Goal: Transaction & Acquisition: Purchase product/service

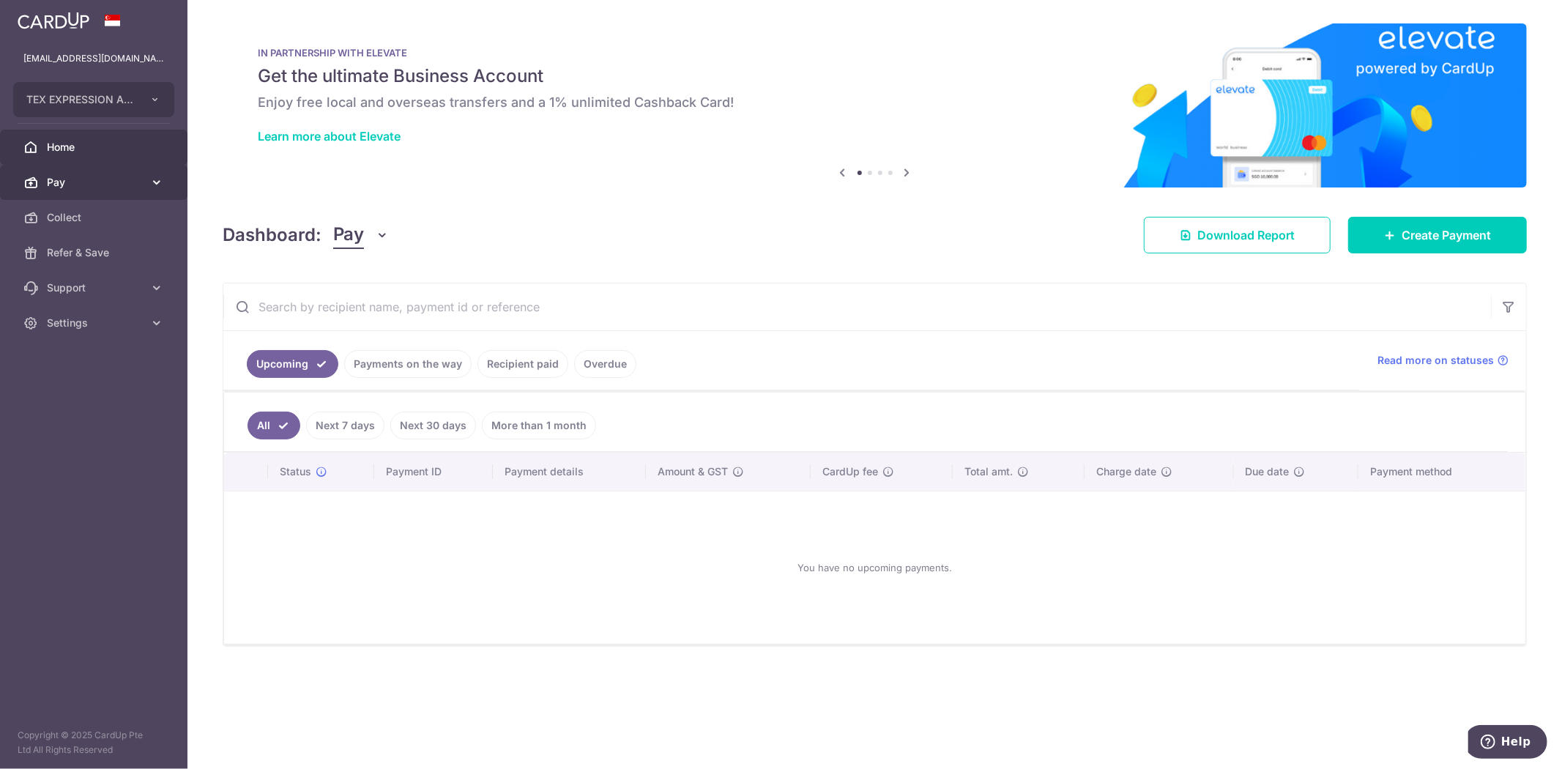
click at [89, 175] on span "Pay" at bounding box center [95, 182] width 97 height 15
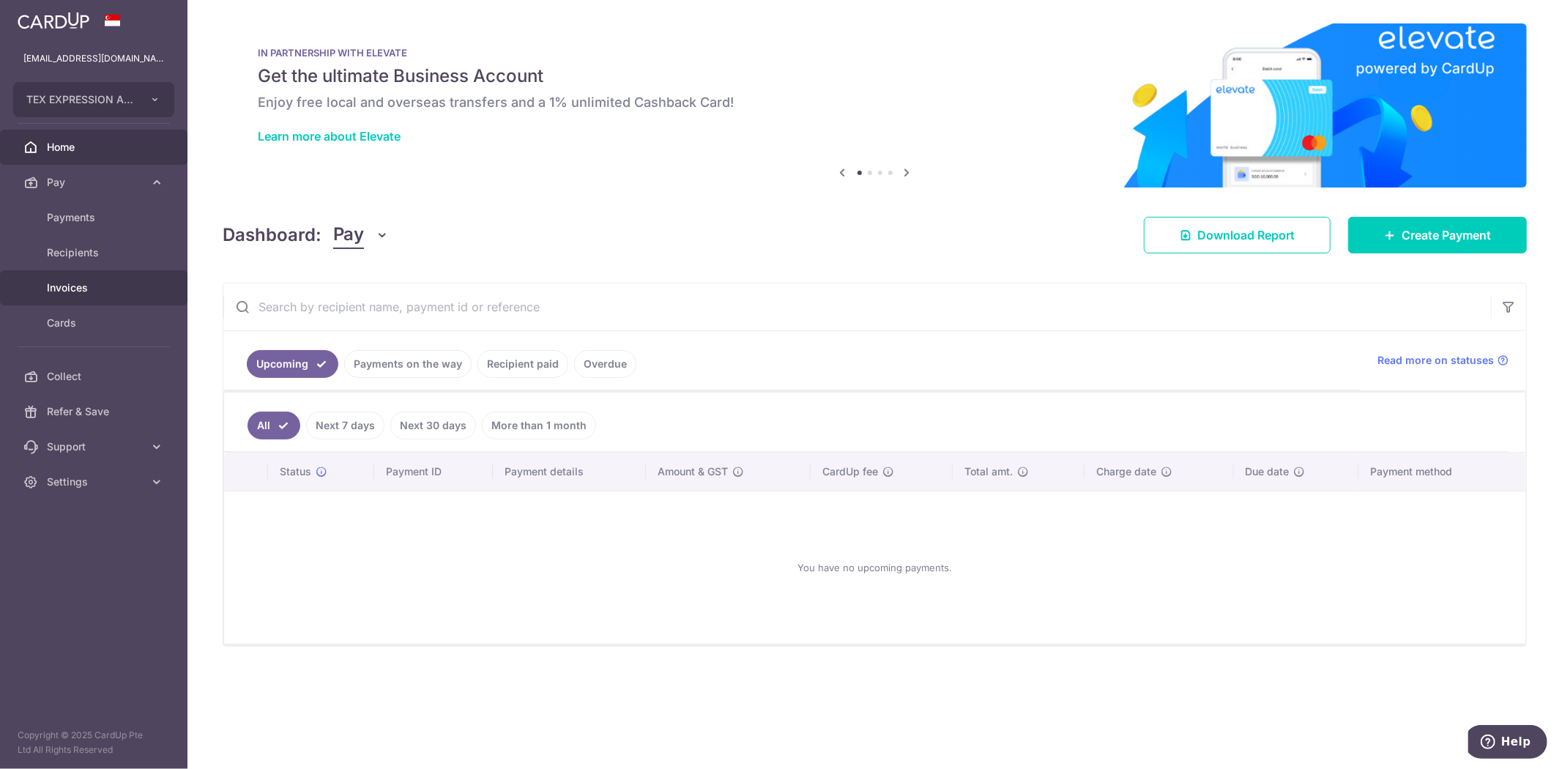
click at [75, 286] on span "Invoices" at bounding box center [95, 287] width 97 height 15
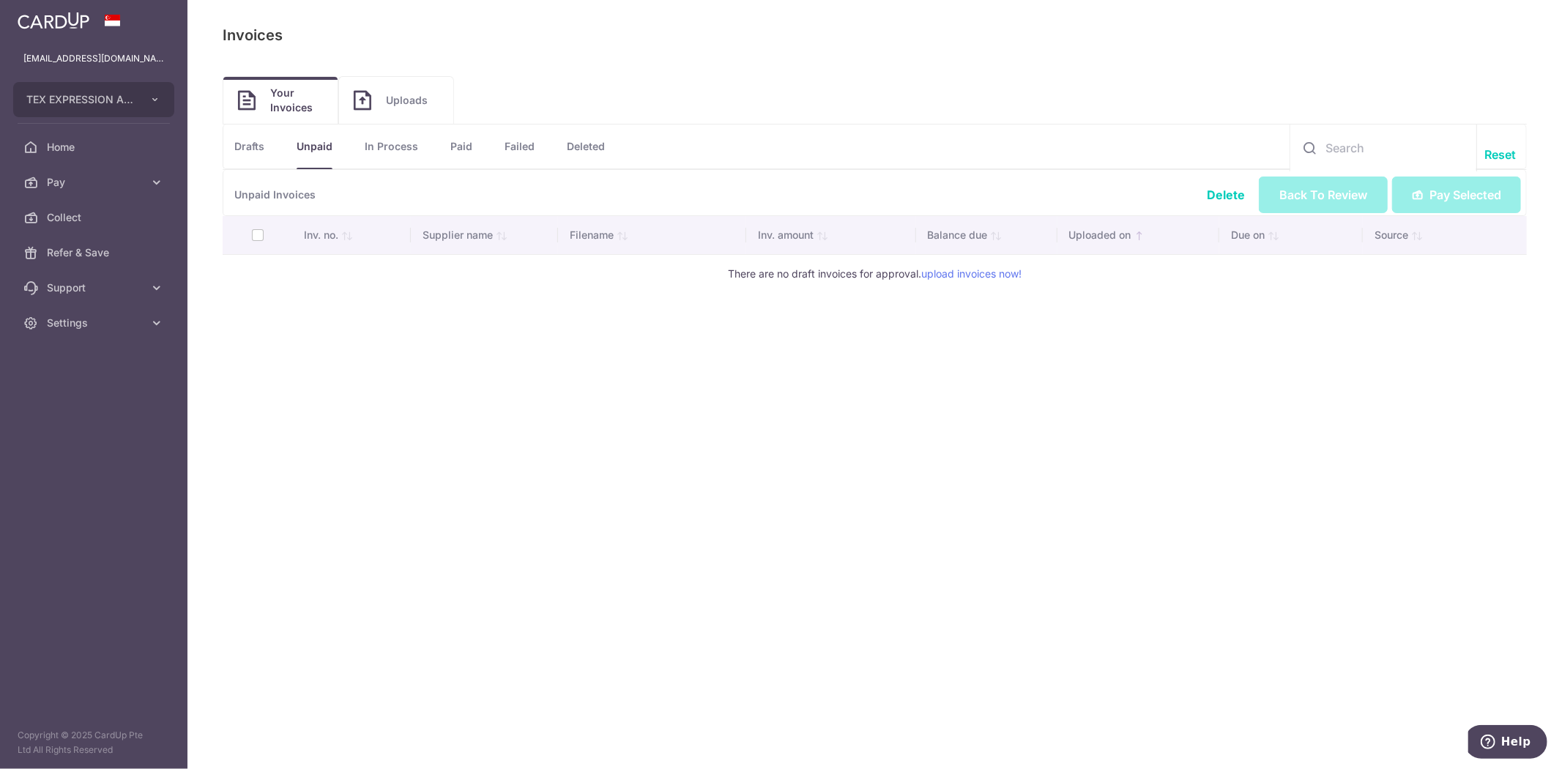
click at [373, 101] on link "Uploads" at bounding box center [396, 100] width 114 height 47
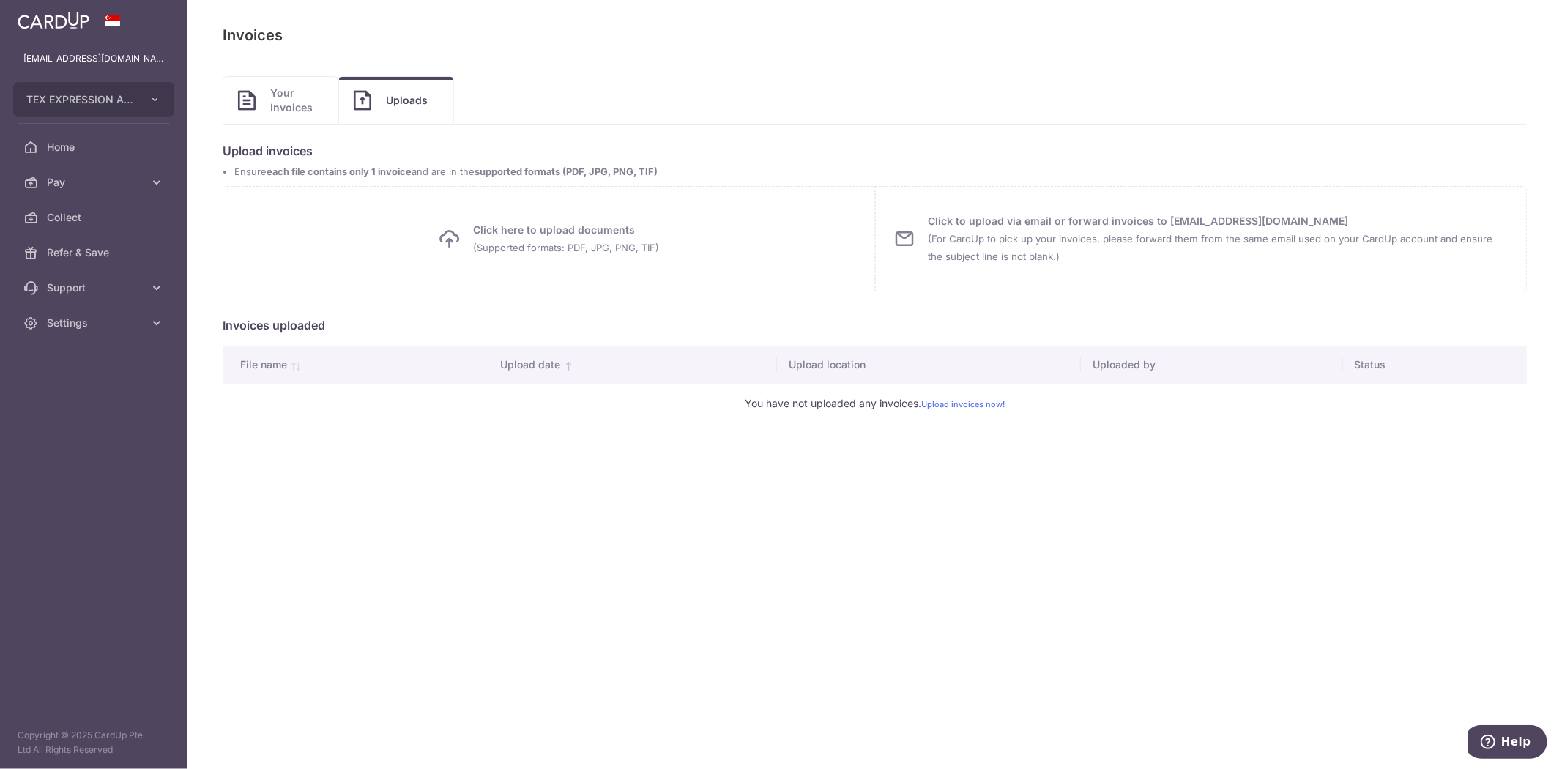
click at [613, 237] on span "Click here to upload documents (Supported formats: PDF, JPG, PNG, TIF)" at bounding box center [566, 238] width 186 height 35
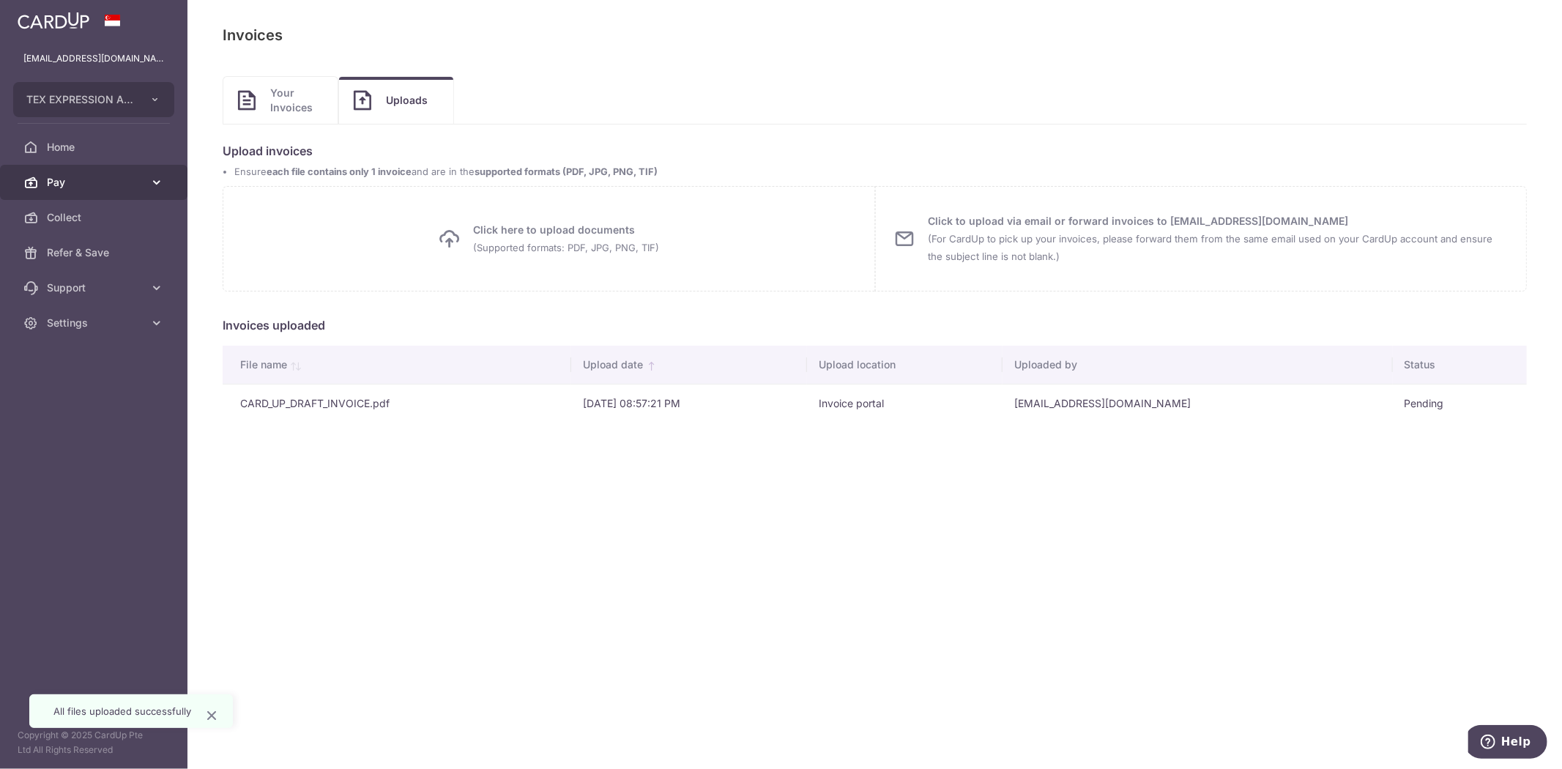
click at [133, 186] on span "Pay" at bounding box center [95, 182] width 97 height 15
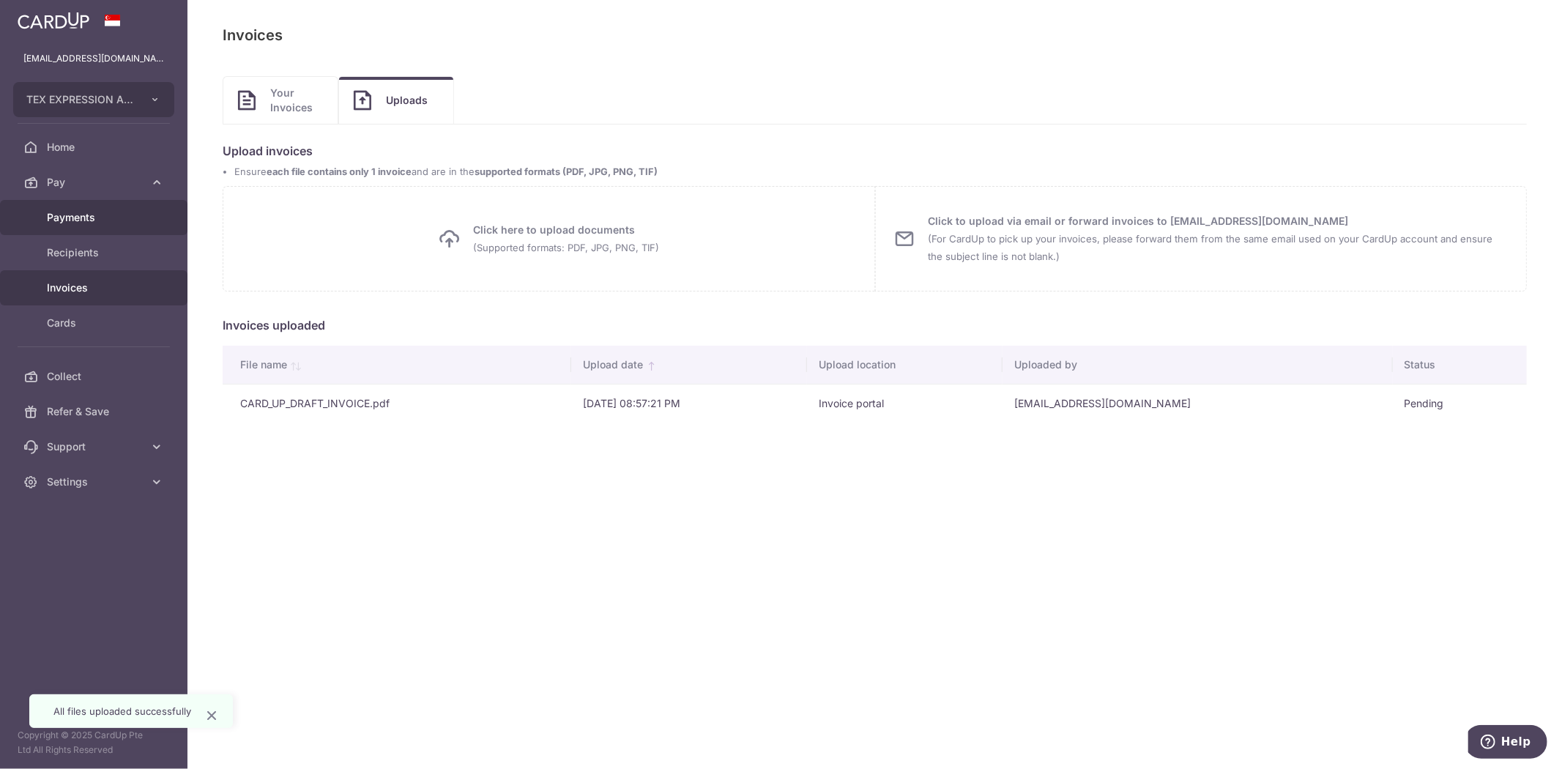
click at [78, 212] on span "Payments" at bounding box center [95, 217] width 97 height 15
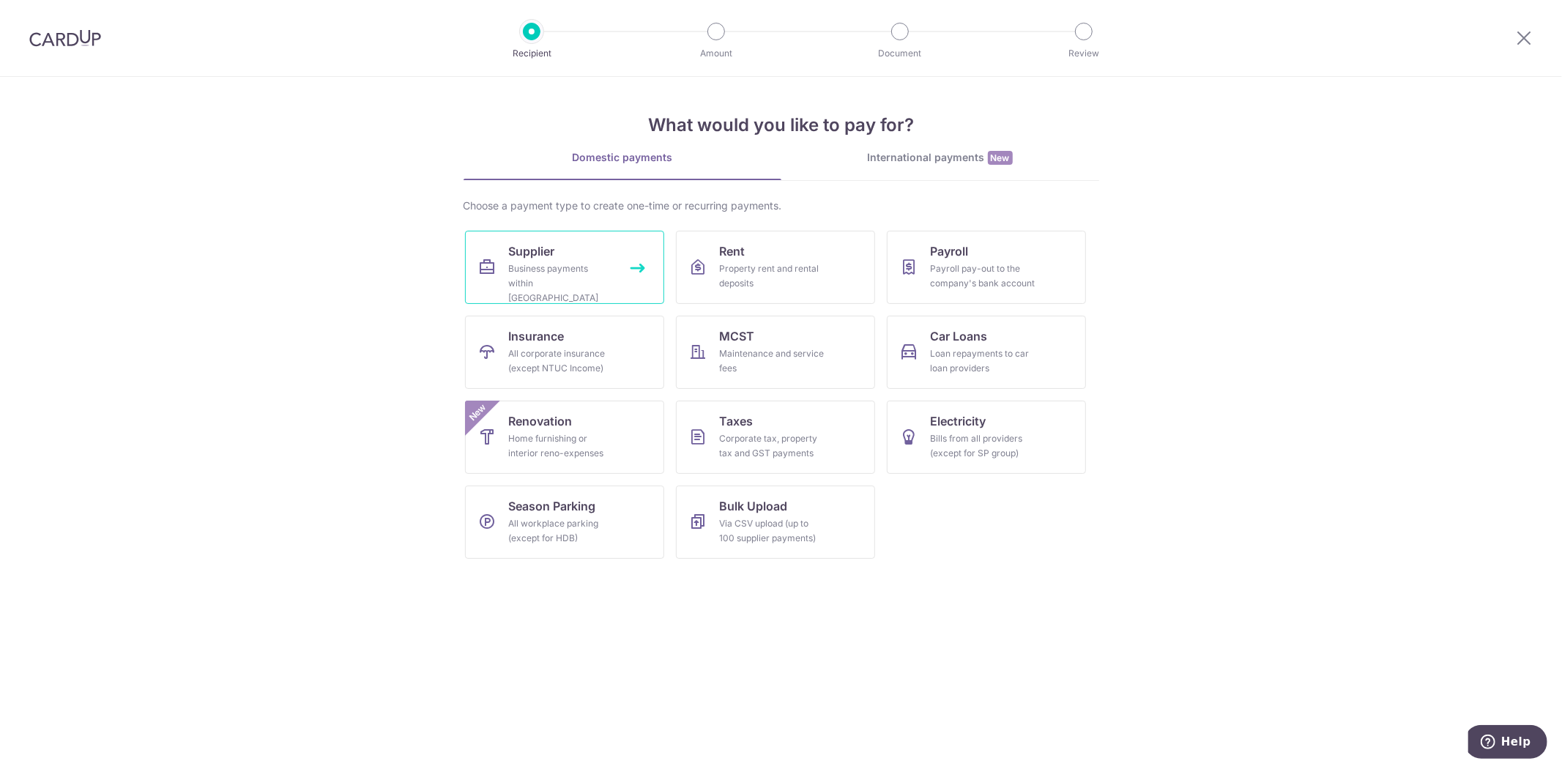
click at [556, 266] on div "Business payments within [GEOGRAPHIC_DATA]" at bounding box center [561, 283] width 105 height 44
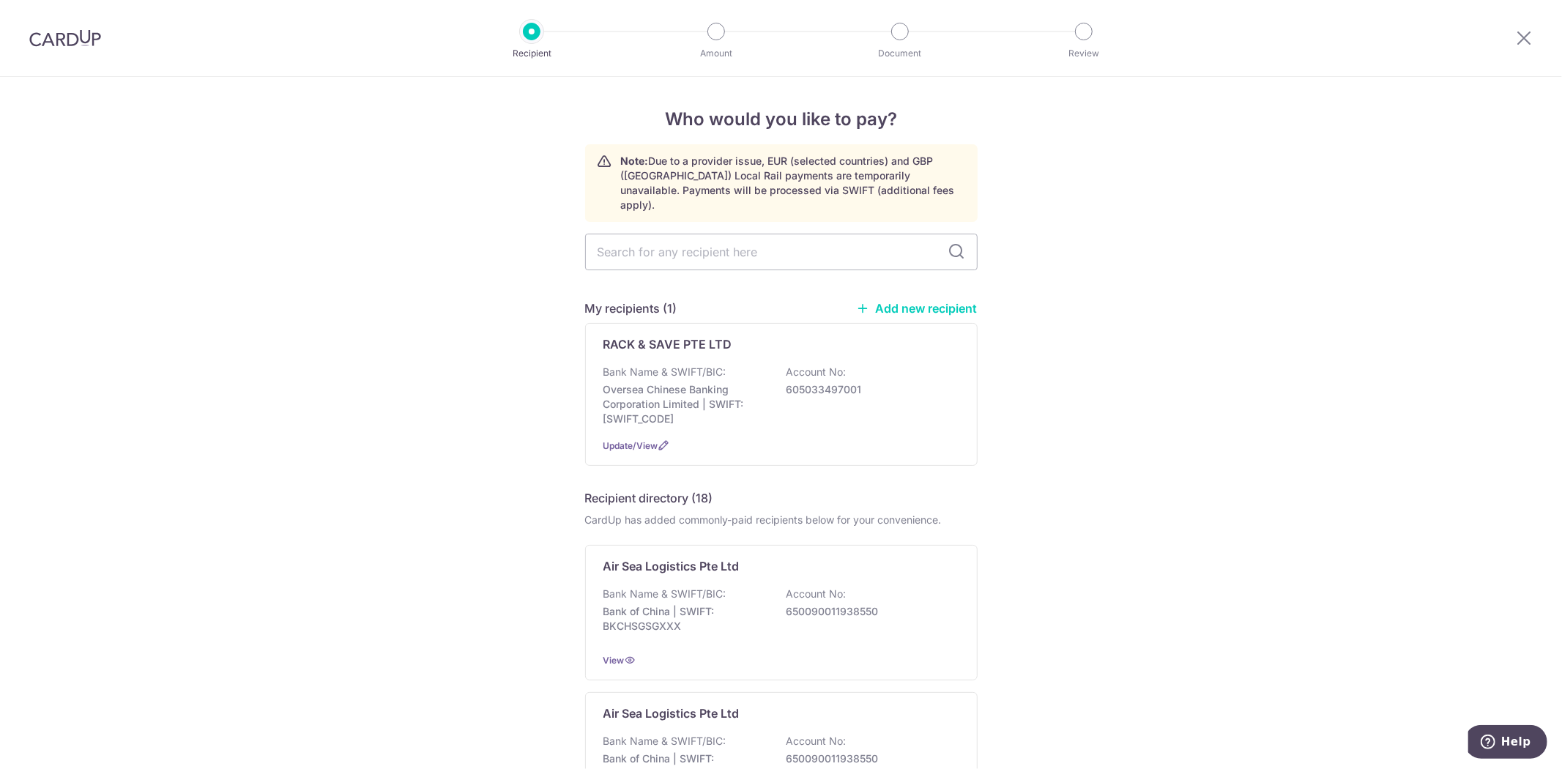
click at [956, 301] on link "Add new recipient" at bounding box center [917, 308] width 121 height 15
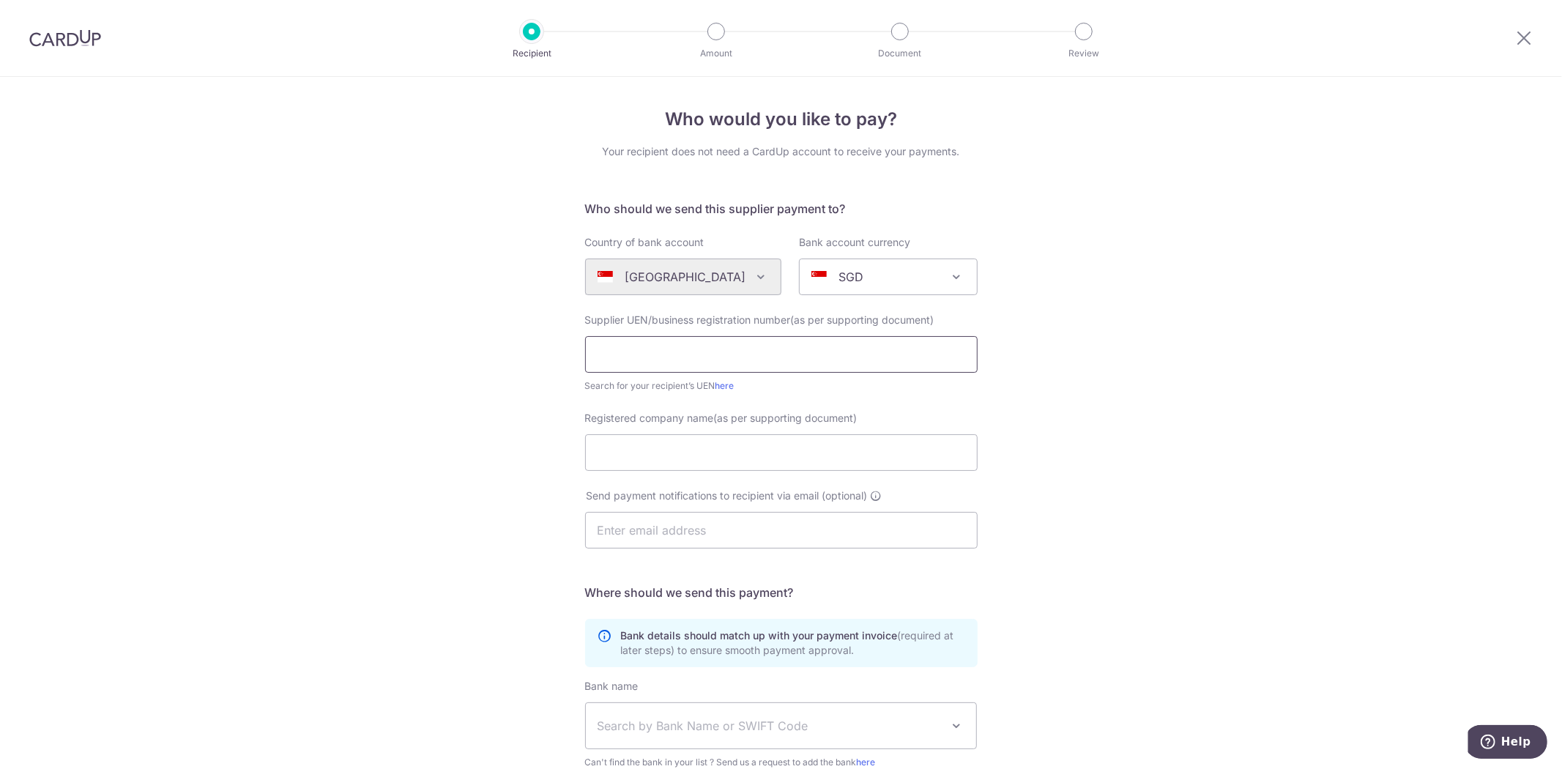
click at [626, 361] on input "text" at bounding box center [781, 354] width 392 height 37
type input "201915312N"
click at [652, 455] on input "Registered company name(as per supporting document)" at bounding box center [781, 452] width 392 height 37
type input "JIA YU FURNITURE PTE LTD"
click at [647, 531] on input "text" at bounding box center [781, 530] width 392 height 37
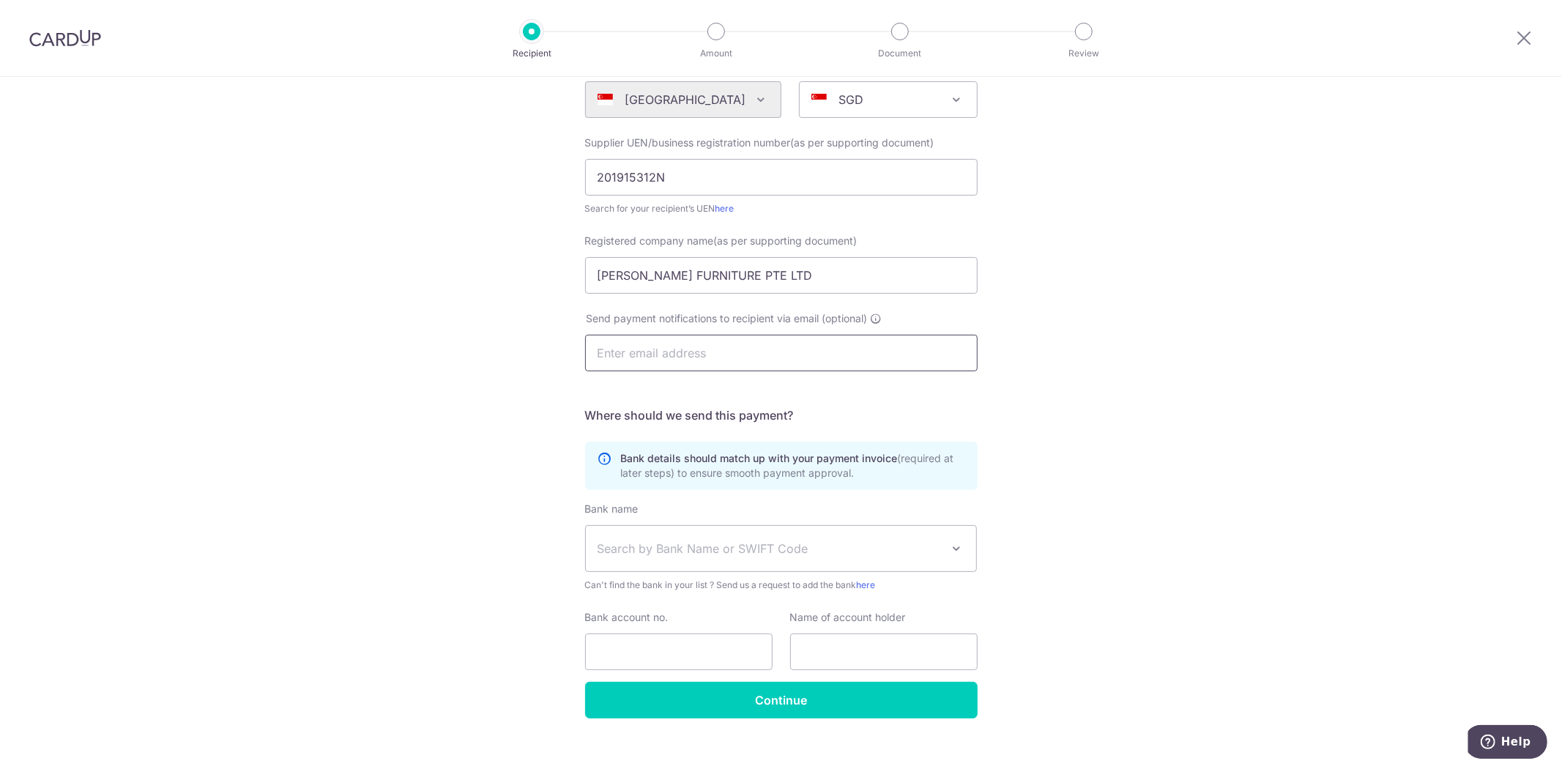
scroll to position [195, 0]
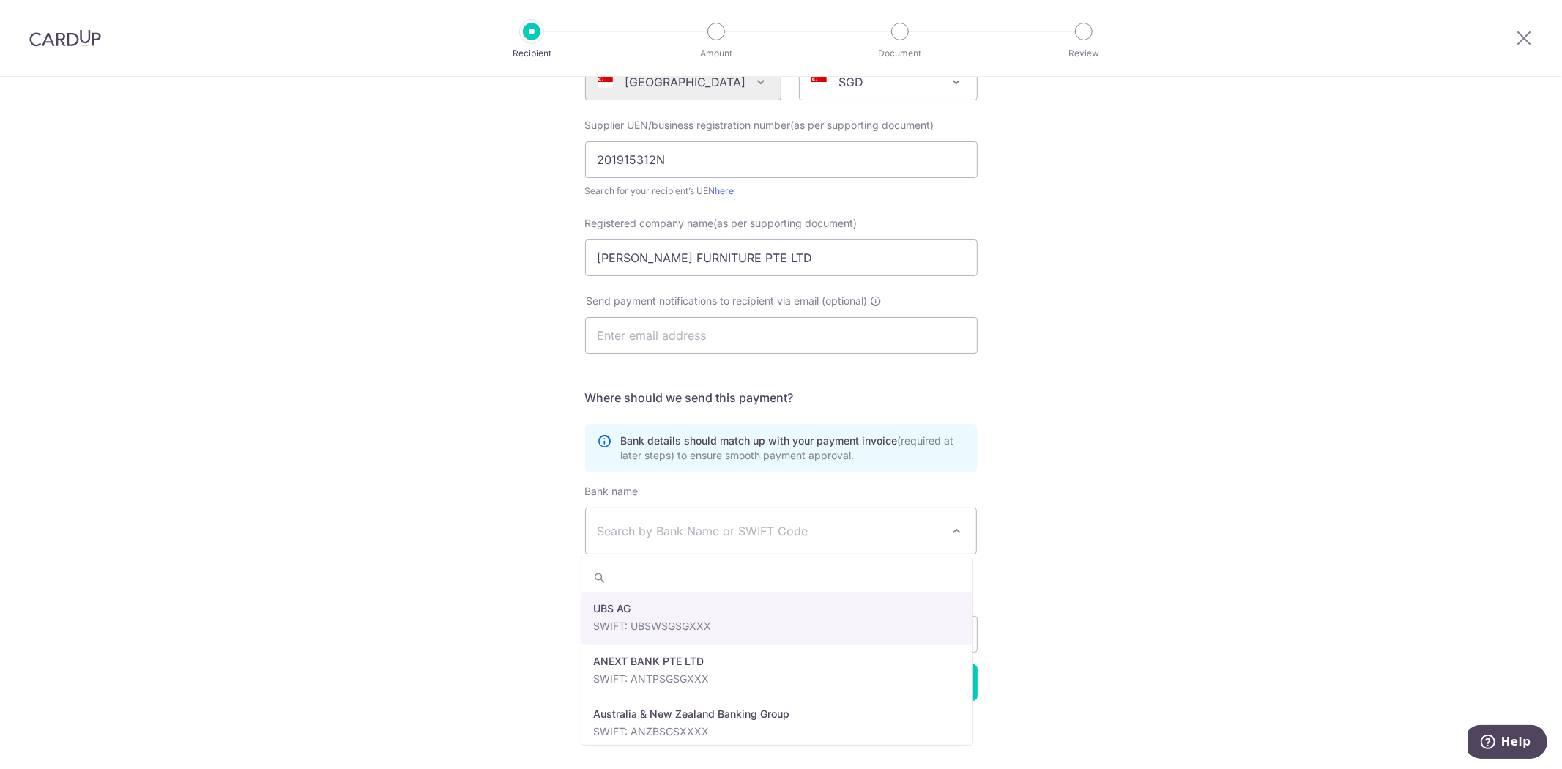
click at [624, 526] on span "Search by Bank Name or SWIFT Code" at bounding box center [770, 531] width 344 height 18
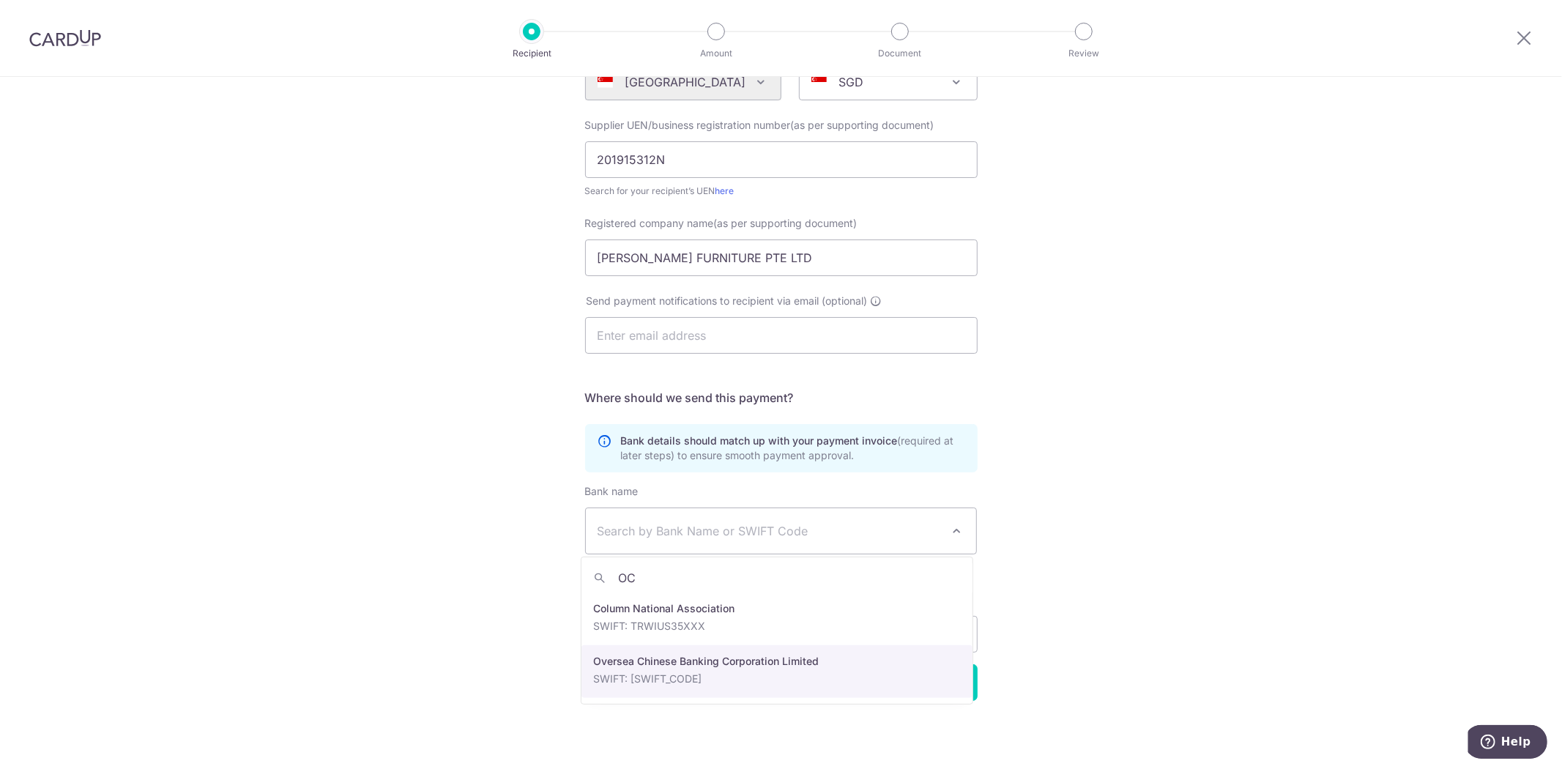
type input "OC"
select select "12"
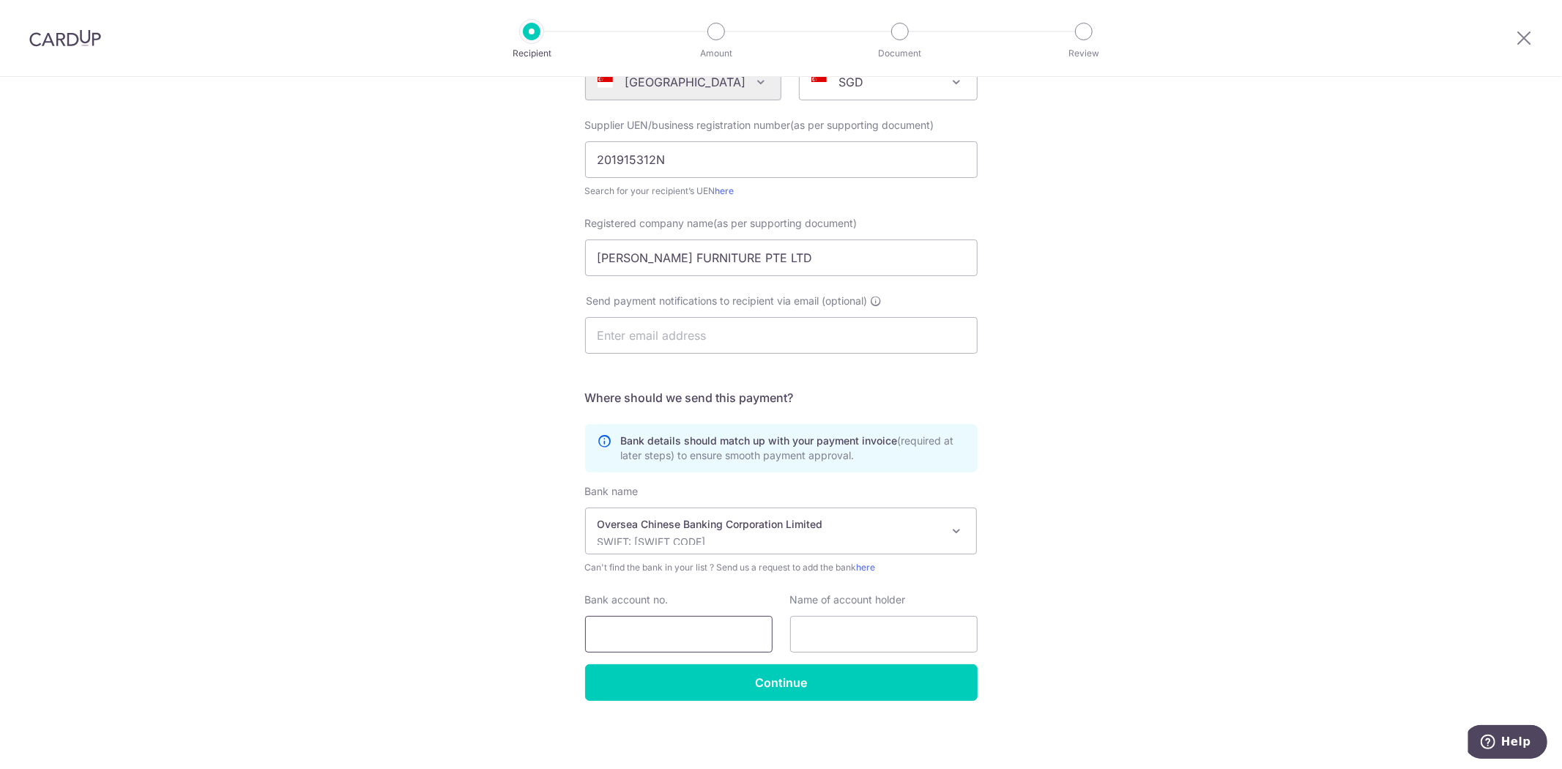
click at [677, 625] on input "Bank account no." at bounding box center [678, 634] width 187 height 37
type input "588154062001"
click at [860, 636] on input "text" at bounding box center [883, 634] width 187 height 37
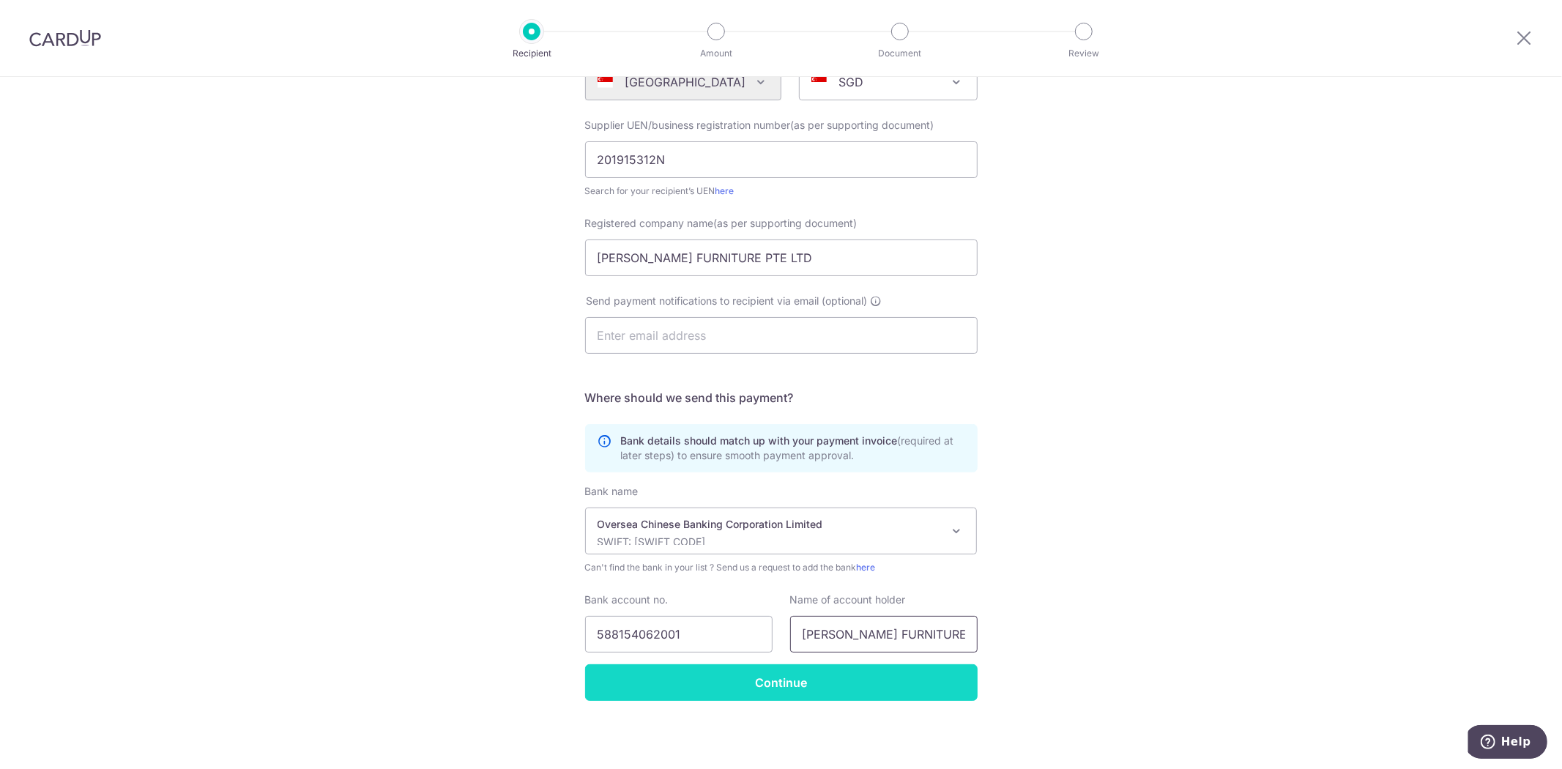
type input "JIA YU FURNITURE PTE LTD"
click at [796, 677] on input "Continue" at bounding box center [781, 682] width 392 height 37
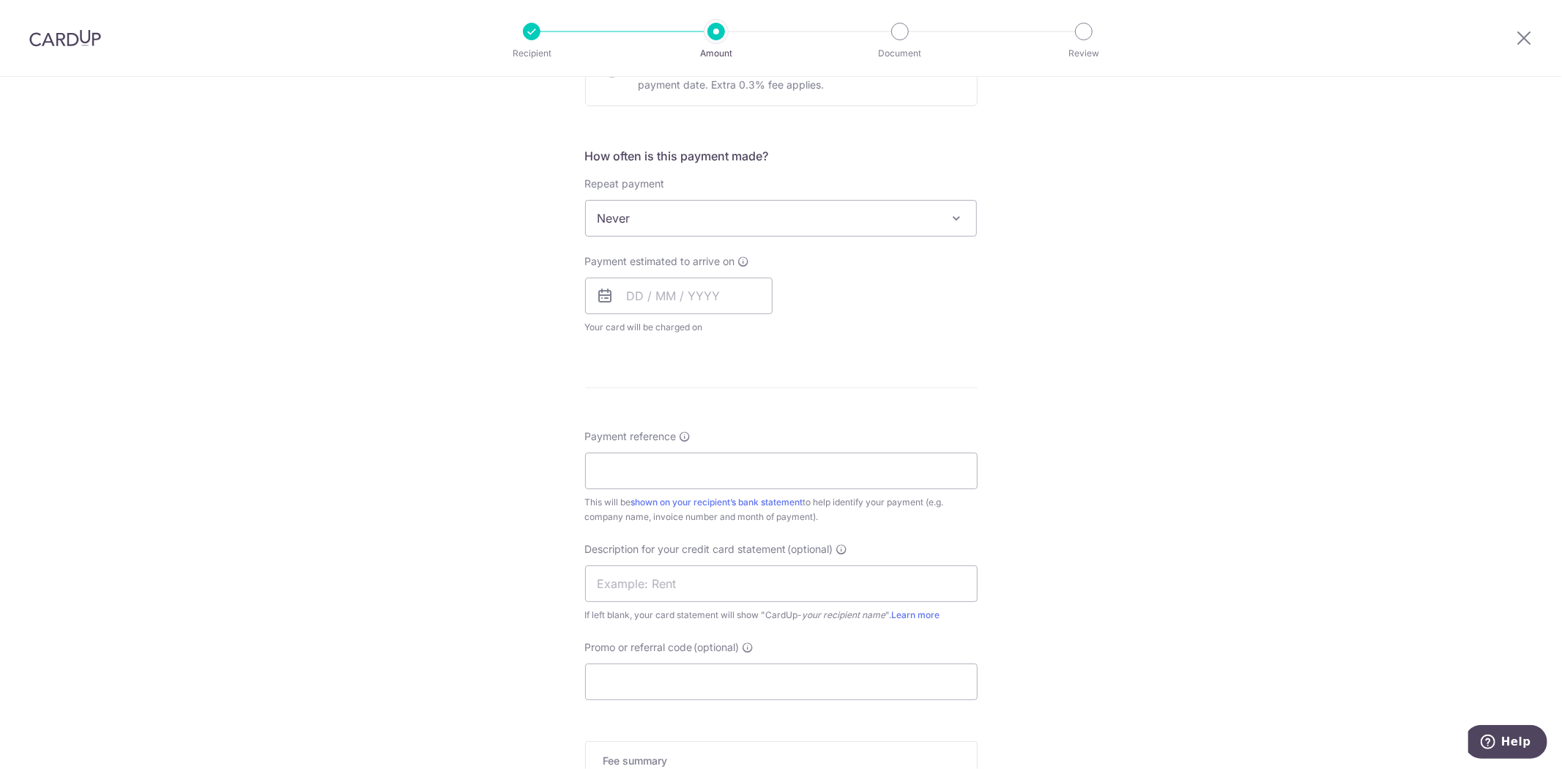
scroll to position [730, 0]
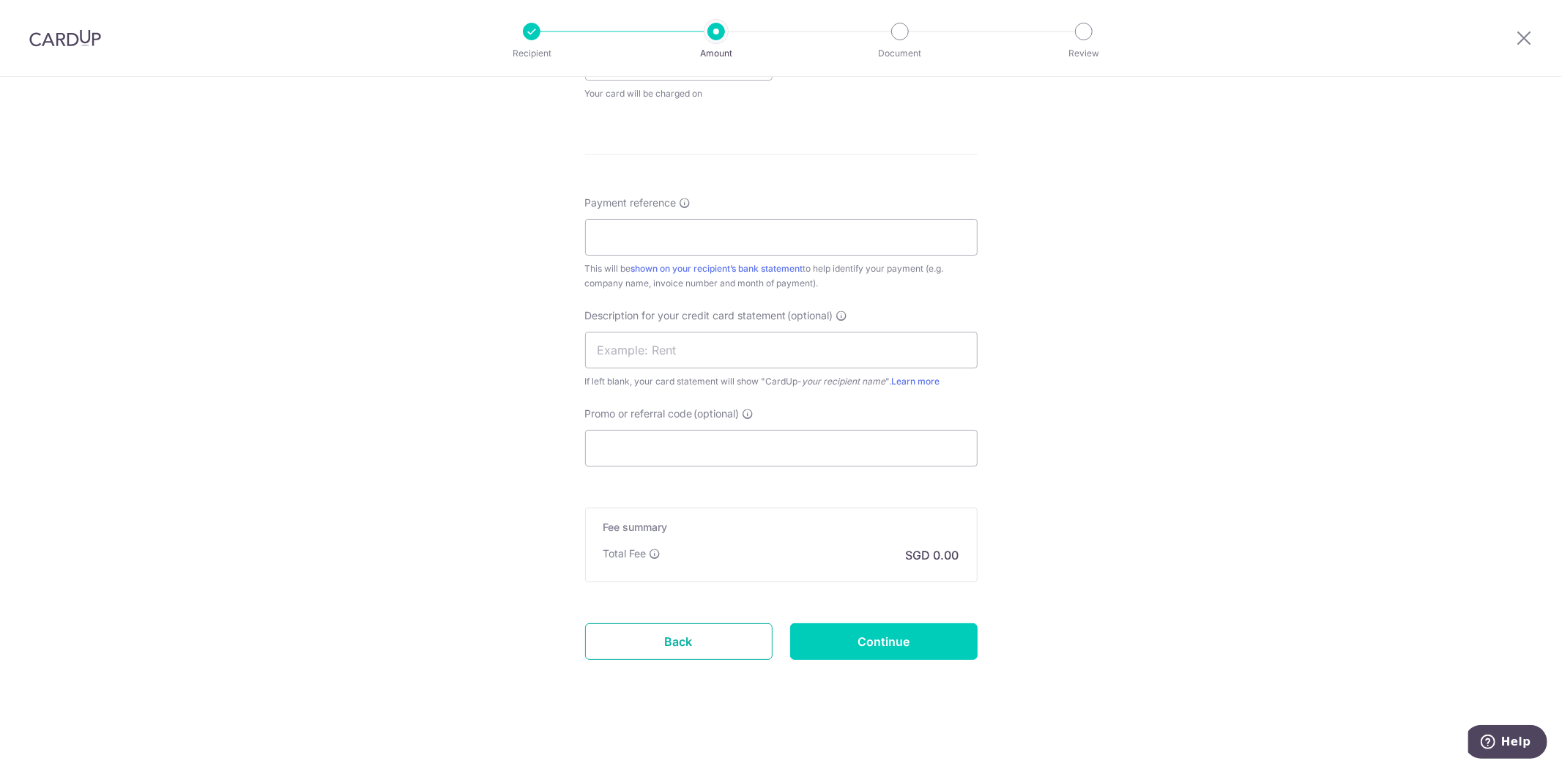
drag, startPoint x: 698, startPoint y: 633, endPoint x: 851, endPoint y: 99, distance: 556.0
click at [698, 633] on link "Back" at bounding box center [678, 641] width 187 height 37
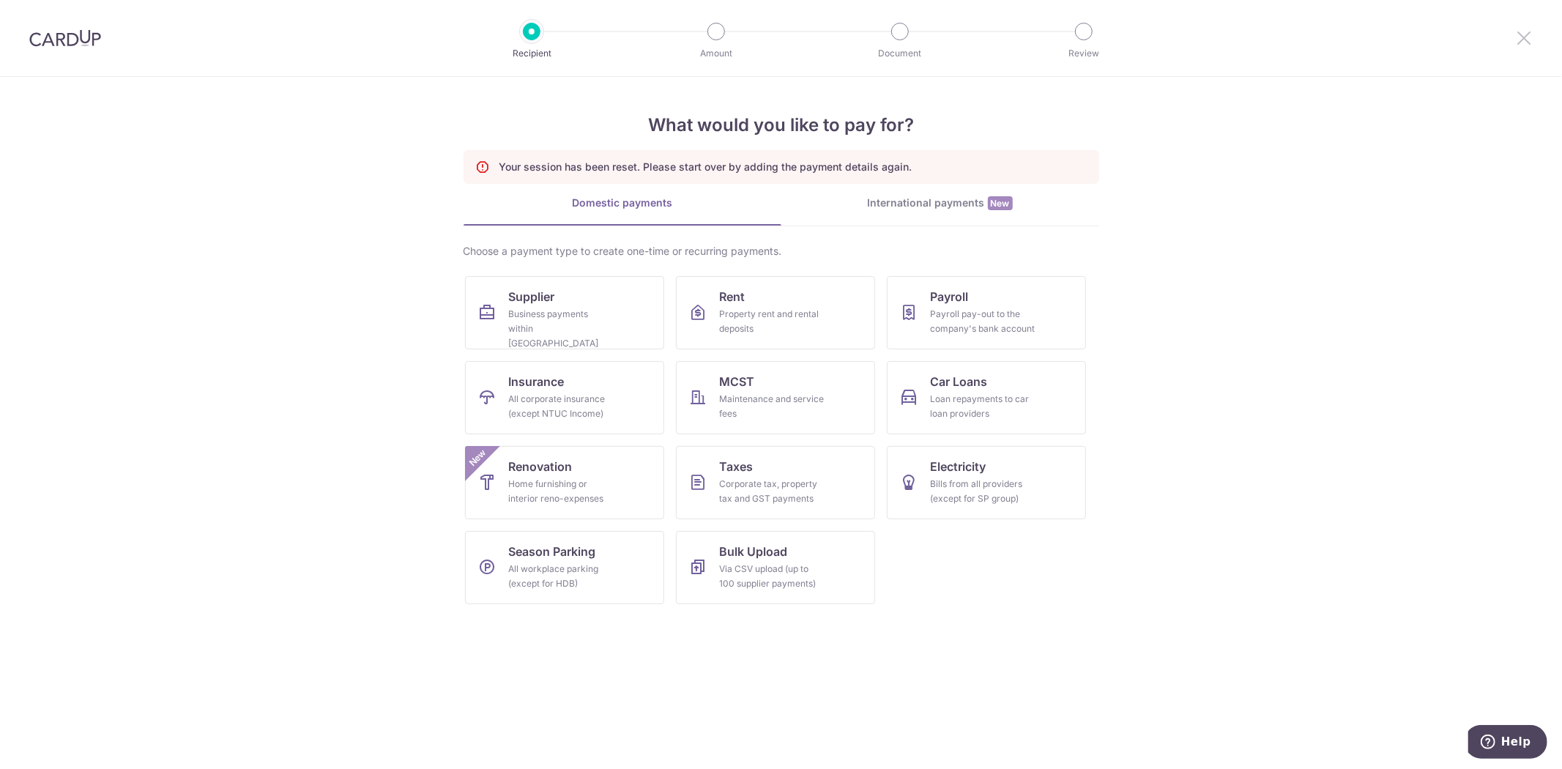
click at [1524, 33] on icon at bounding box center [1524, 38] width 18 height 18
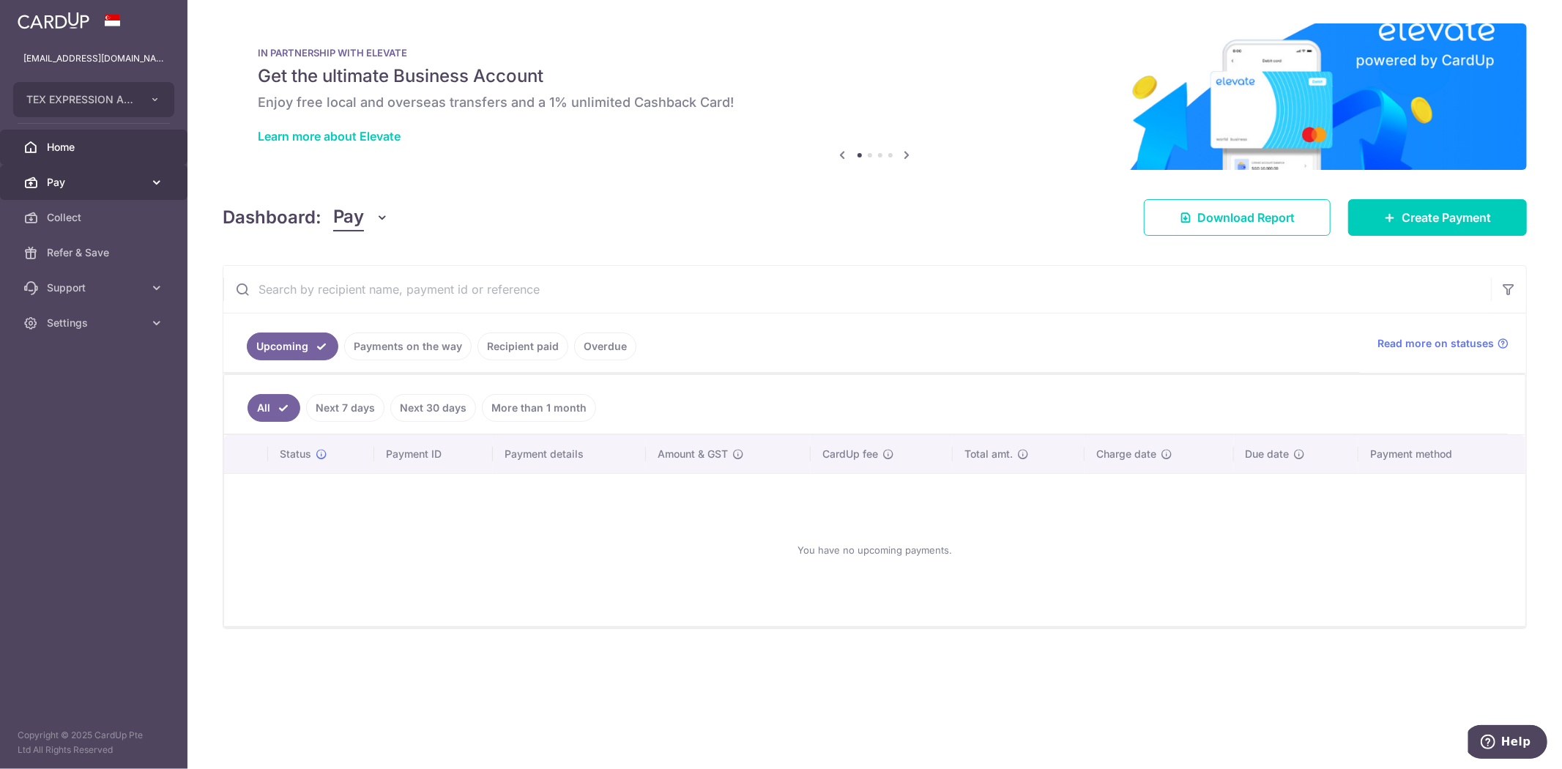
click at [86, 177] on span "Pay" at bounding box center [95, 182] width 97 height 15
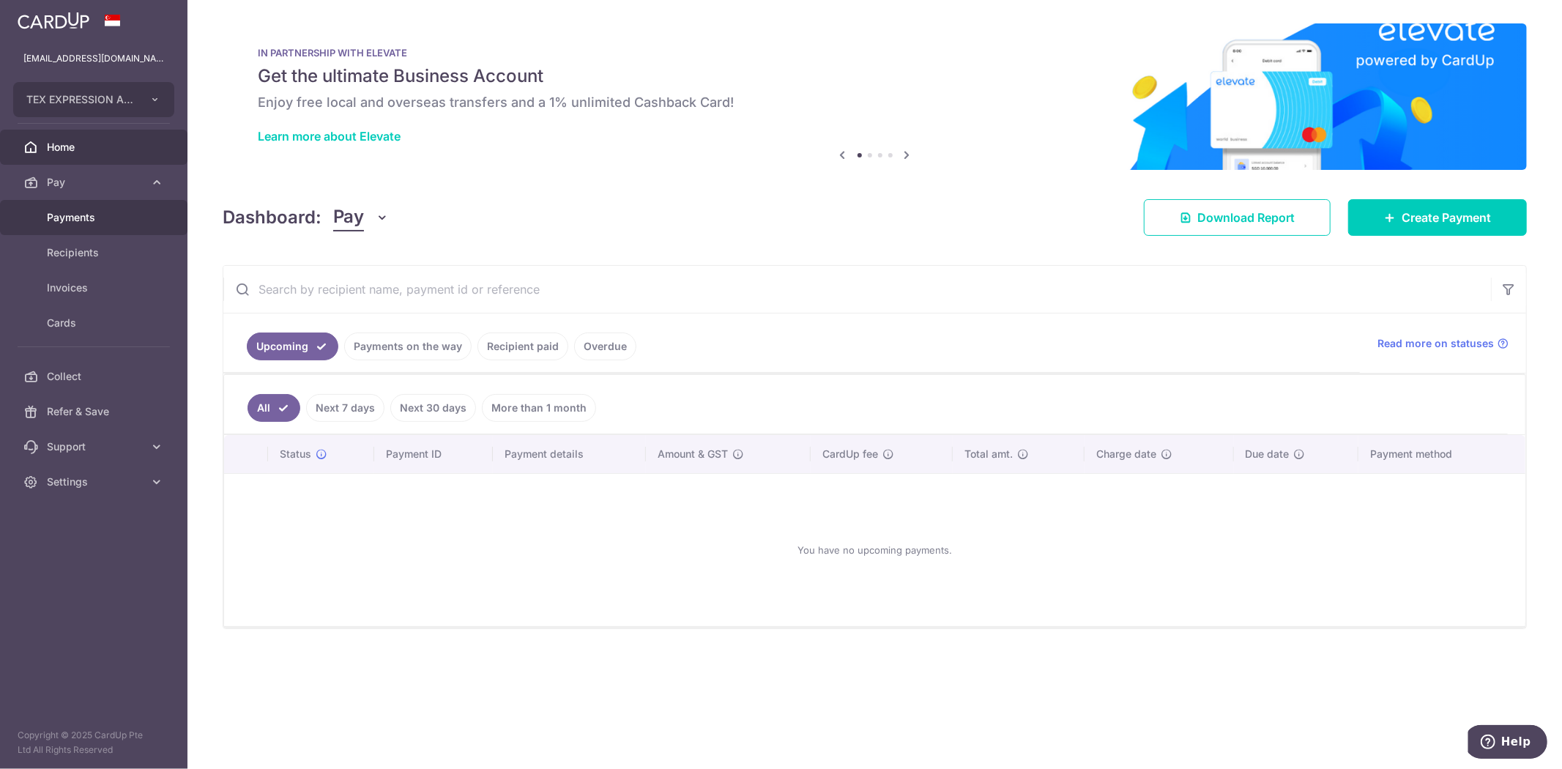
click at [88, 212] on span "Payments" at bounding box center [95, 217] width 97 height 15
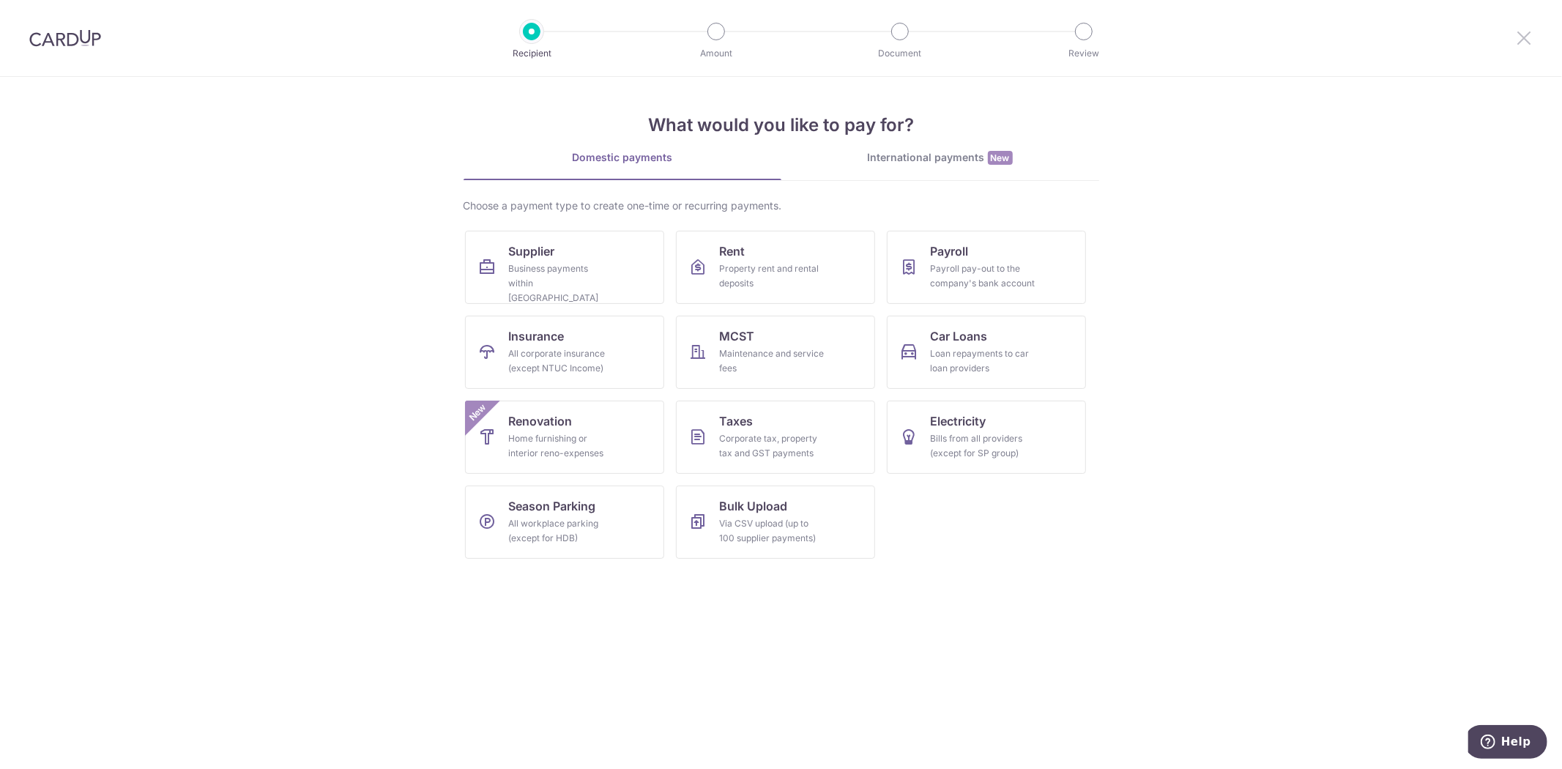
click at [1525, 31] on icon at bounding box center [1524, 38] width 18 height 18
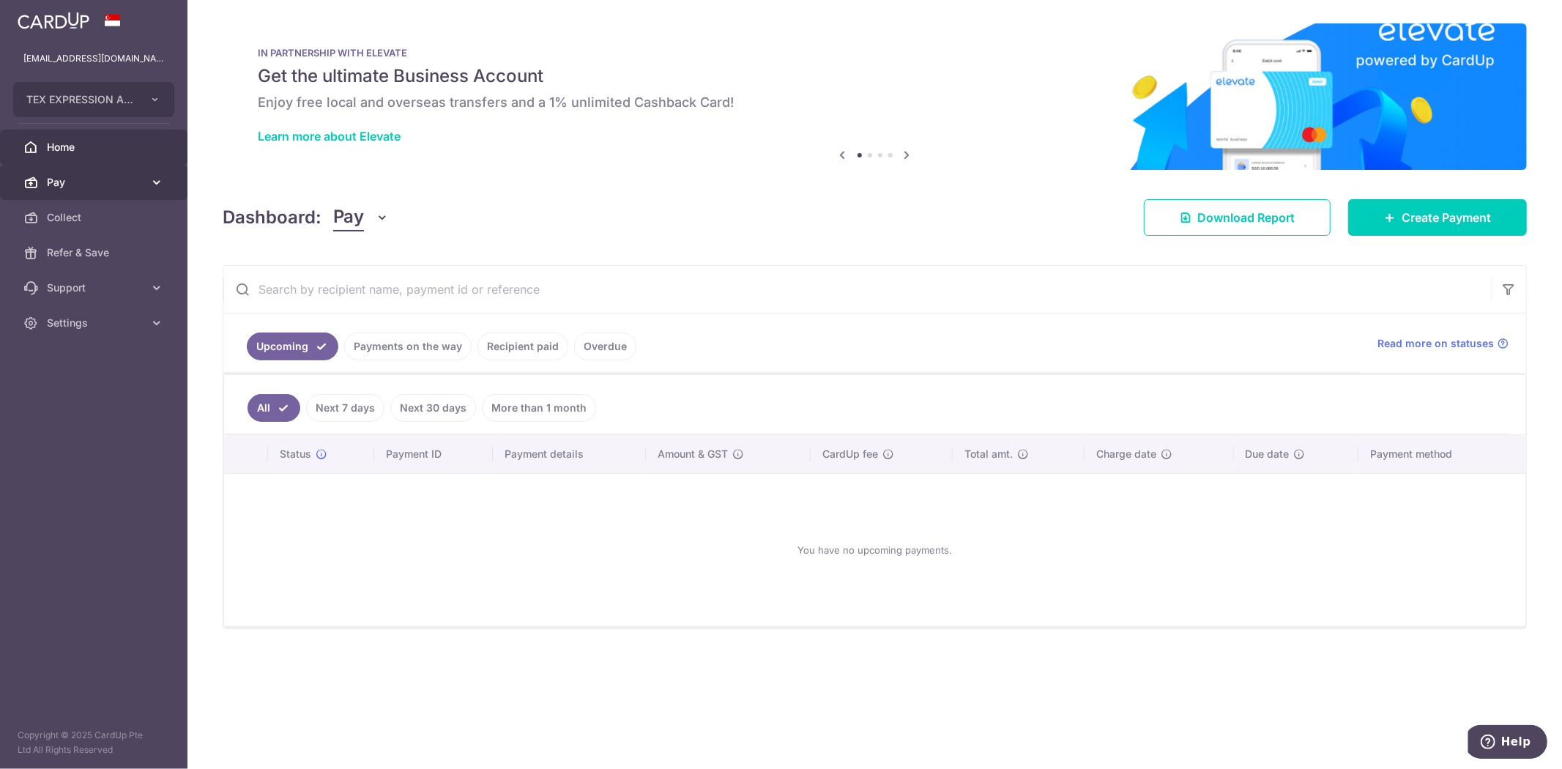
click at [152, 185] on icon at bounding box center [156, 182] width 15 height 15
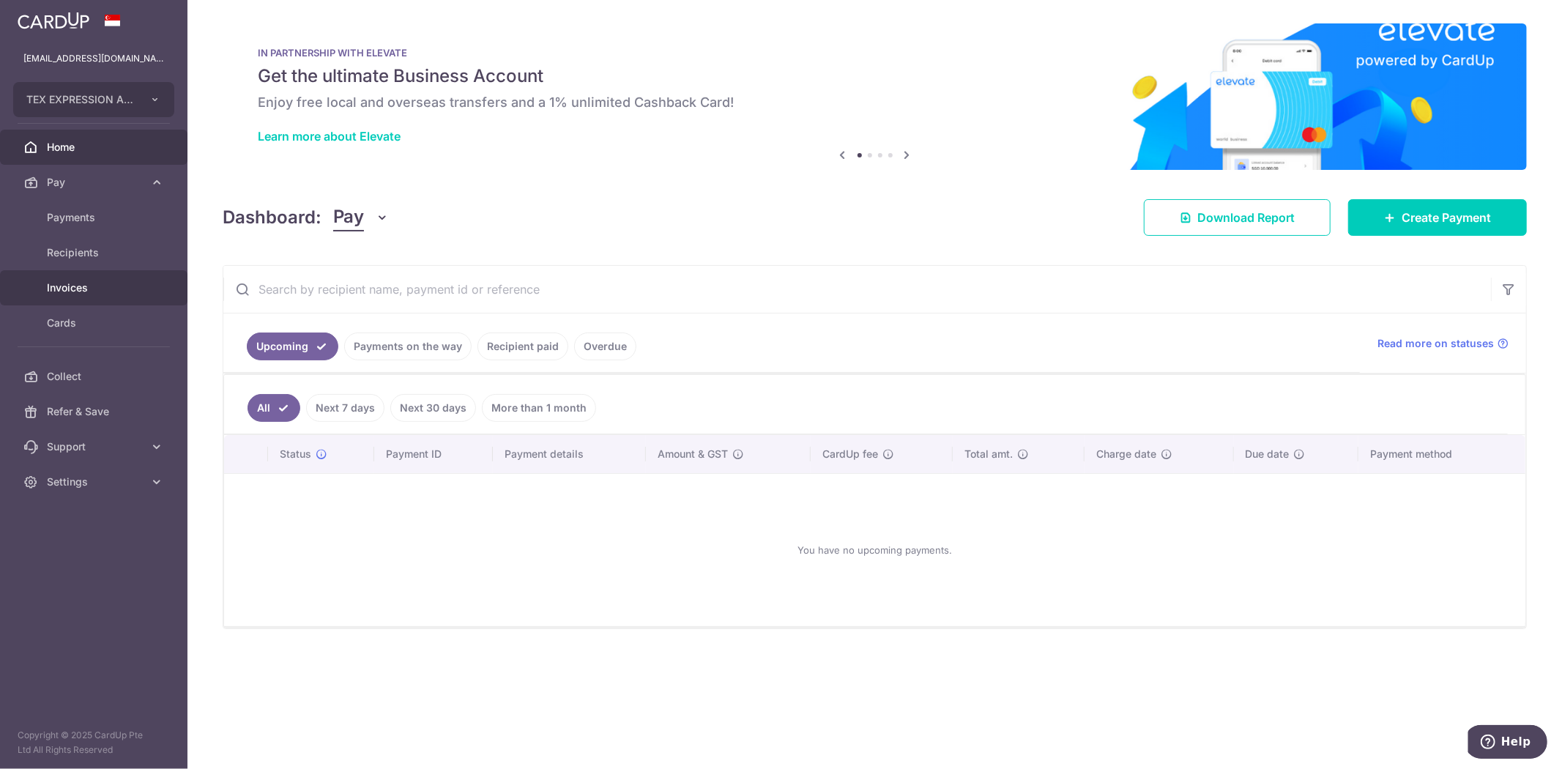
click at [64, 283] on span "Invoices" at bounding box center [95, 287] width 97 height 15
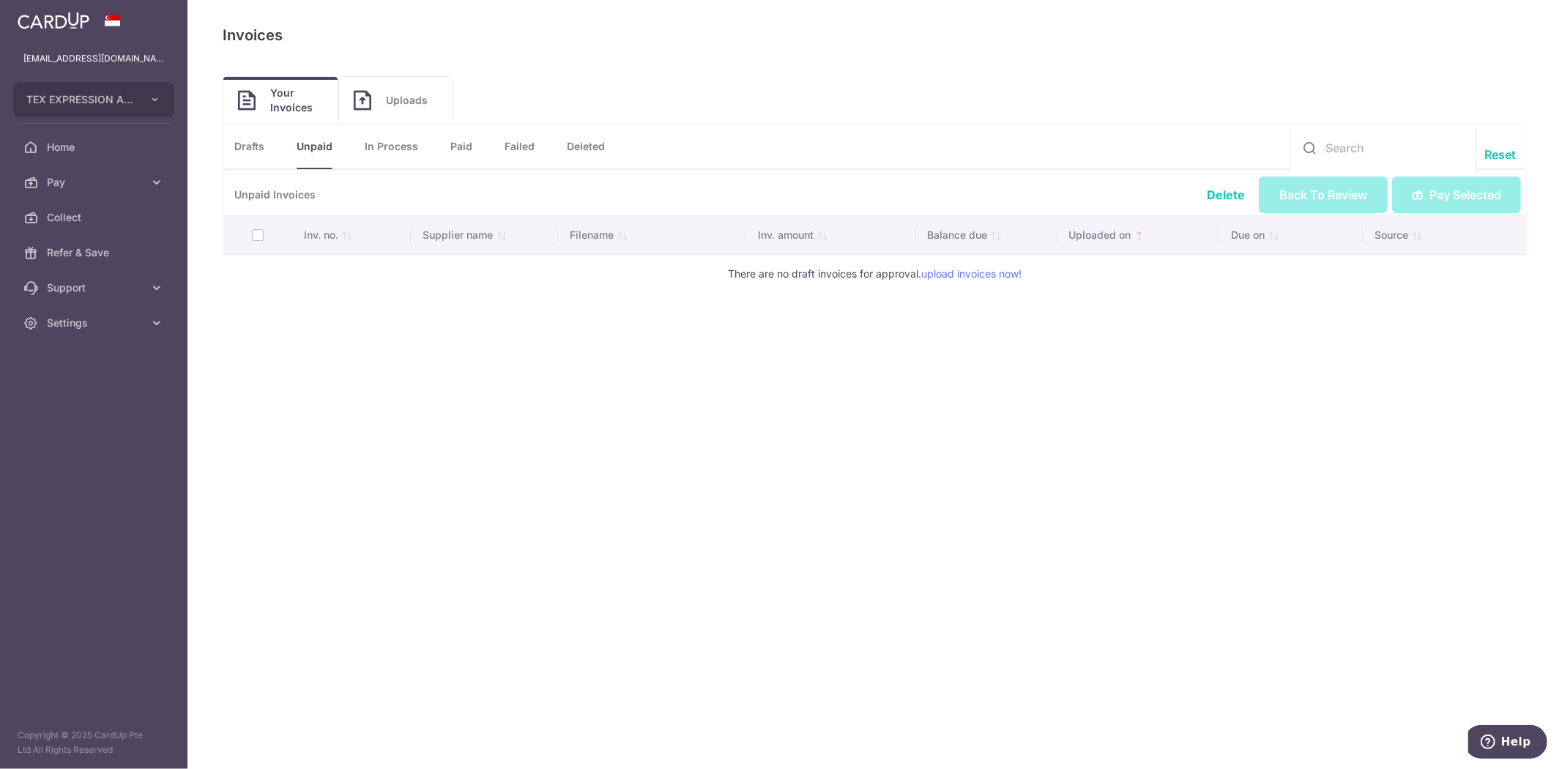
click at [410, 98] on span "Uploads" at bounding box center [412, 100] width 53 height 15
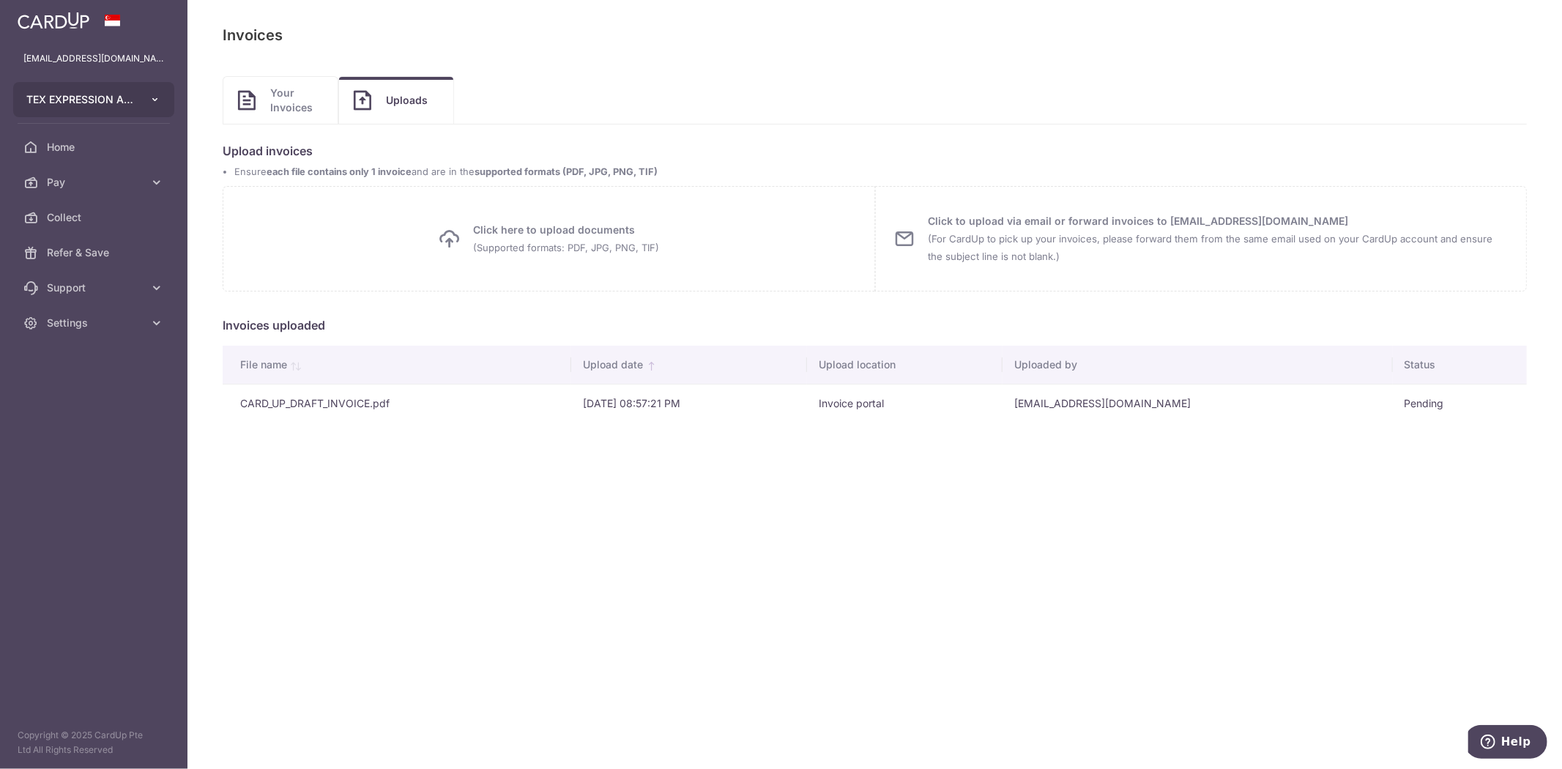
click at [157, 99] on icon "button" at bounding box center [155, 100] width 12 height 12
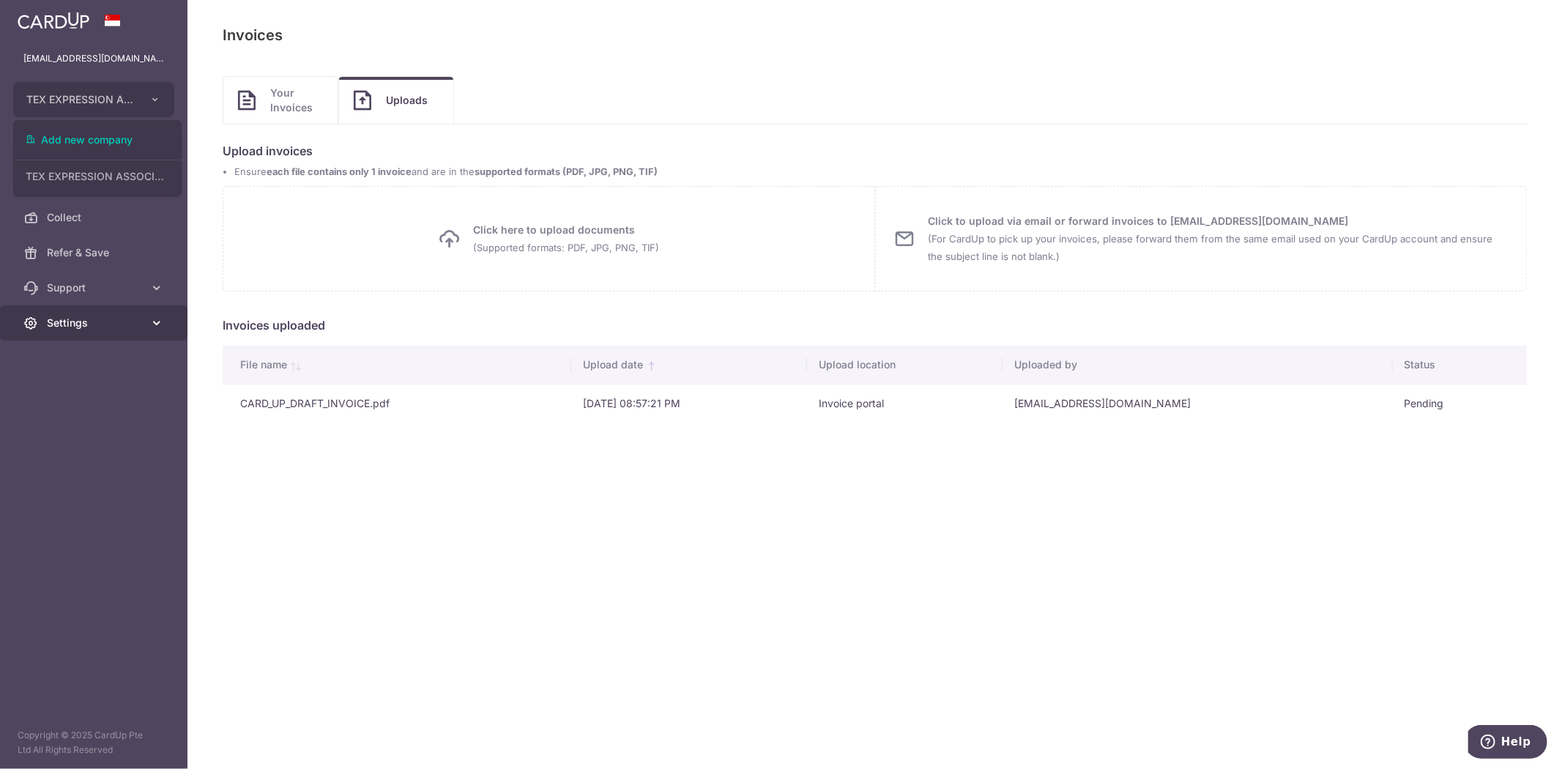
click at [145, 319] on link "Settings" at bounding box center [93, 322] width 187 height 35
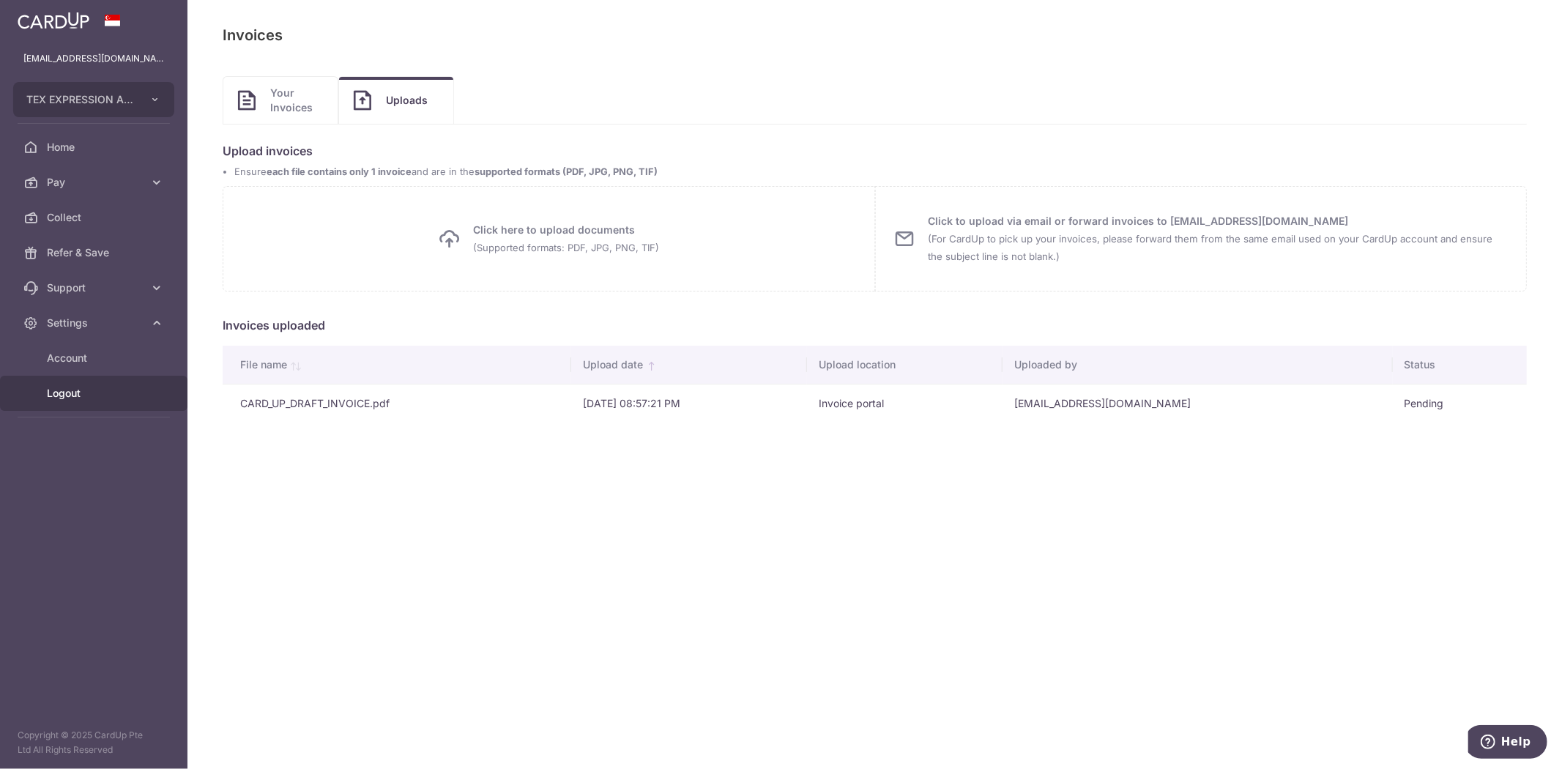
click at [66, 392] on span "Logout" at bounding box center [95, 393] width 97 height 15
